Goal: Find specific page/section

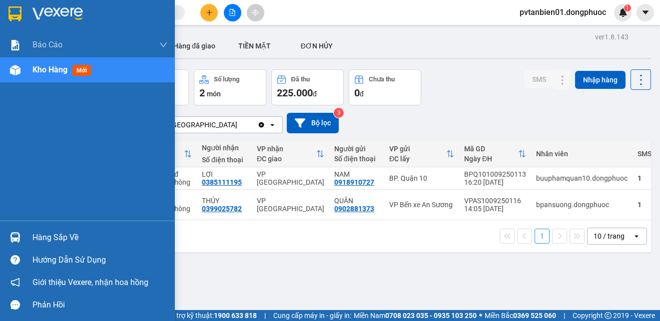
click at [19, 240] on img at bounding box center [15, 237] width 10 height 10
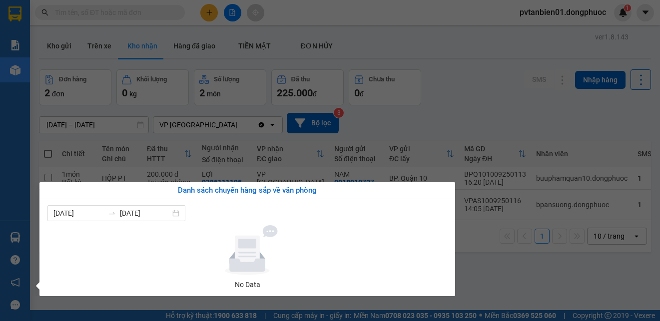
click at [0, 235] on div "Báo cáo Mẫu 1: Báo cáo dòng tiền theo nhân viên Mẫu 1: Báo cáo dòng tiền theo n…" at bounding box center [15, 160] width 30 height 321
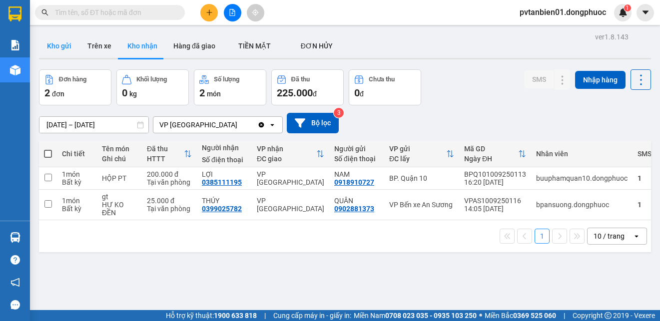
click at [43, 44] on button "Kho gửi" at bounding box center [59, 46] width 40 height 24
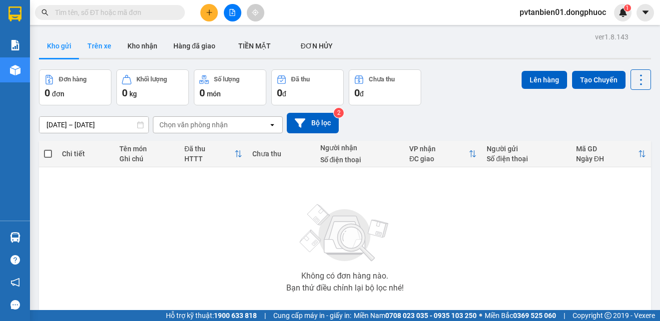
click at [105, 45] on button "Trên xe" at bounding box center [99, 46] width 40 height 24
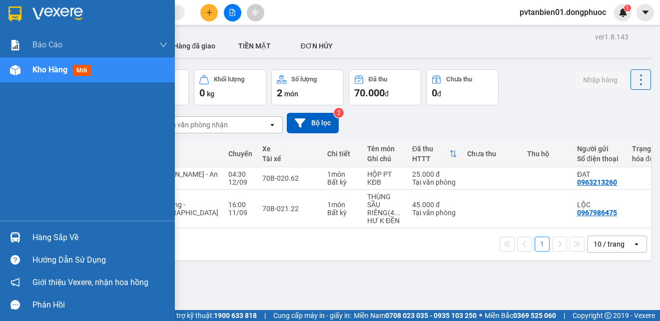
click at [12, 12] on img at bounding box center [14, 13] width 13 height 15
